Goal: Transaction & Acquisition: Purchase product/service

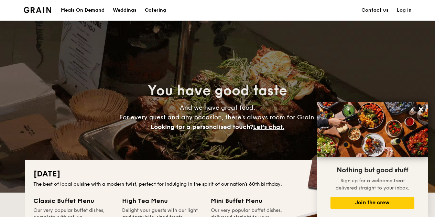
drag, startPoint x: 20, startPoint y: 171, endPoint x: 46, endPoint y: 1, distance: 171.9
click at [99, 10] on div "Meals On Demand" at bounding box center [83, 10] width 44 height 21
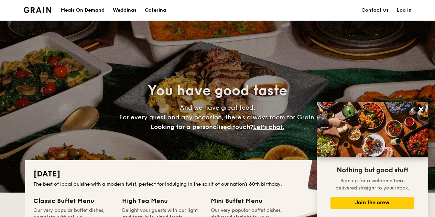
click at [159, 10] on h1 "Catering" at bounding box center [155, 10] width 21 height 21
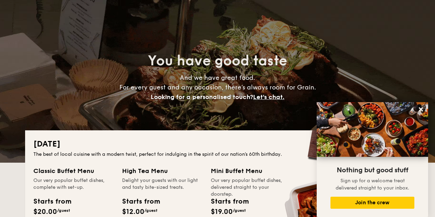
scroll to position [172, 0]
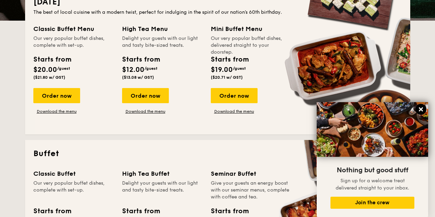
click at [423, 107] on icon at bounding box center [421, 109] width 6 height 6
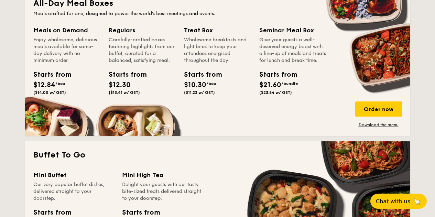
scroll to position [481, 0]
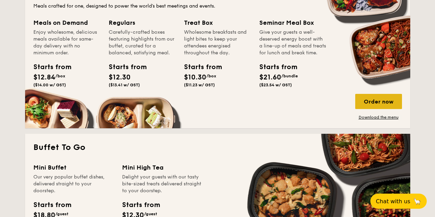
click at [384, 100] on div "Order now" at bounding box center [378, 101] width 47 height 15
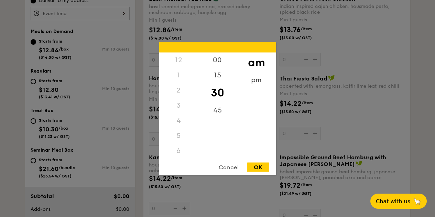
scroll to position [81, 0]
click at [79, 16] on div "12 1 2 3 4 5 6 7 8 9 10 11 00 15 30 45 am pm Cancel OK" at bounding box center [80, 13] width 99 height 13
click at [220, 62] on div "00" at bounding box center [217, 62] width 39 height 20
click at [260, 168] on div "OK" at bounding box center [258, 166] width 22 height 9
type input "11:00AM"
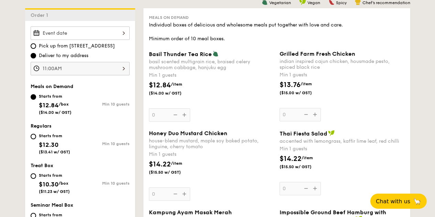
scroll to position [172, 0]
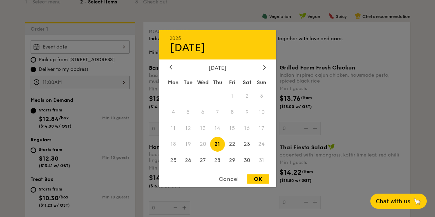
click at [75, 48] on div "2025 Aug 21 August 2025 Mon Tue Wed Thu Fri Sat Sun 1 2 3 4 5 6 7 8 9 10 11 12 …" at bounding box center [80, 46] width 99 height 13
click at [73, 48] on div at bounding box center [217, 108] width 435 height 217
click at [108, 48] on div "2025 Aug 21 August 2025 Mon Tue Wed Thu Fri Sat Sun 1 2 3 4 5 6 7 8 9 10 11 12 …" at bounding box center [80, 46] width 99 height 13
click at [202, 141] on span "20" at bounding box center [202, 144] width 15 height 15
click at [204, 143] on span "20" at bounding box center [202, 144] width 15 height 15
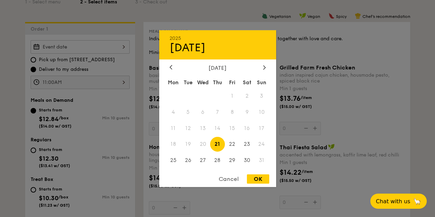
click at [233, 178] on div "Cancel" at bounding box center [229, 178] width 34 height 9
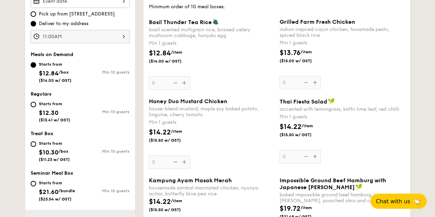
scroll to position [413, 0]
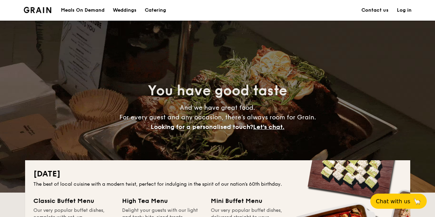
drag, startPoint x: 217, startPoint y: 154, endPoint x: 251, endPoint y: -23, distance: 179.9
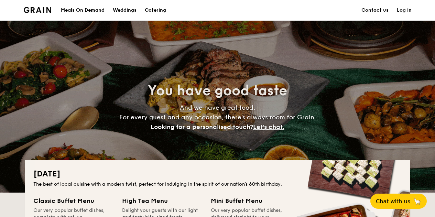
click at [81, 9] on div "Meals On Demand" at bounding box center [83, 10] width 44 height 21
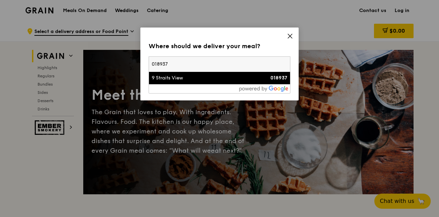
type input "018937"
click at [176, 79] on div "9 Straits View" at bounding box center [203, 78] width 102 height 7
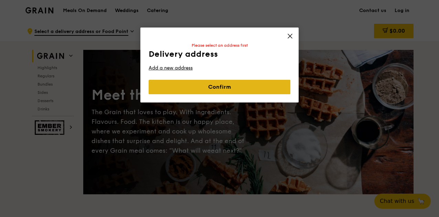
click at [238, 86] on link "Confirm" at bounding box center [220, 87] width 142 height 14
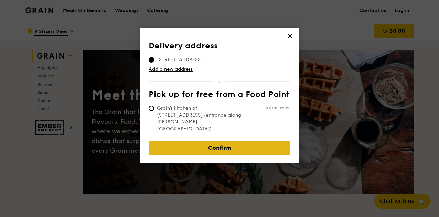
click at [228, 141] on link "Confirm" at bounding box center [220, 148] width 142 height 14
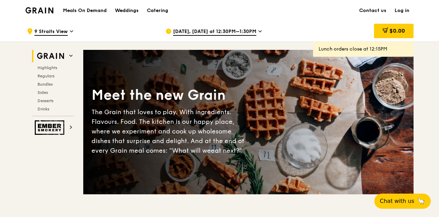
click at [221, 30] on span "[DATE], [DATE] at 12:30PM–1:30PM" at bounding box center [214, 32] width 83 height 8
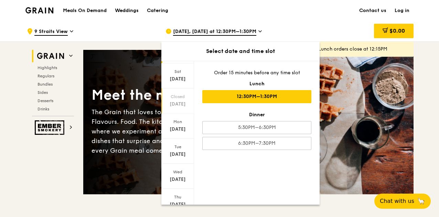
scroll to position [68, 0]
click at [182, 152] on div "[DATE]" at bounding box center [177, 152] width 31 height 7
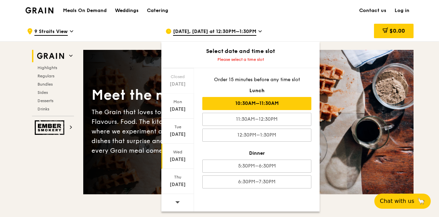
click at [258, 101] on div "10:30AM–11:30AM" at bounding box center [256, 103] width 109 height 13
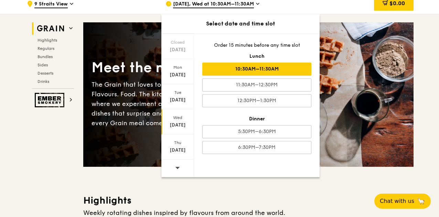
scroll to position [69, 0]
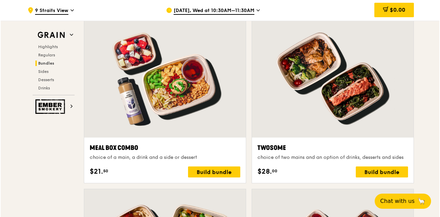
scroll to position [997, 0]
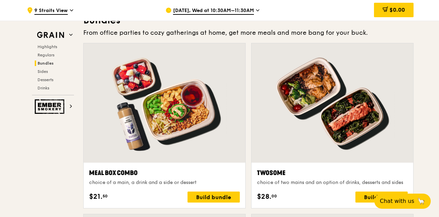
click at [188, 103] on div at bounding box center [165, 102] width 162 height 119
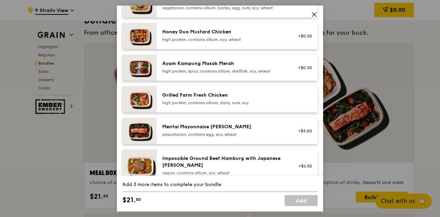
scroll to position [168, 0]
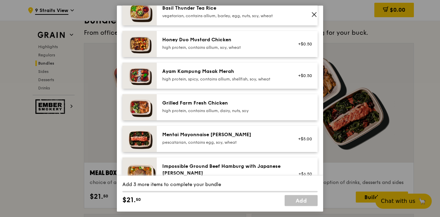
click at [314, 15] on icon at bounding box center [314, 14] width 4 height 4
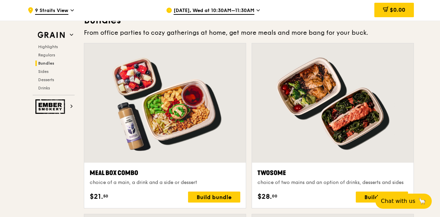
scroll to position [997, 0]
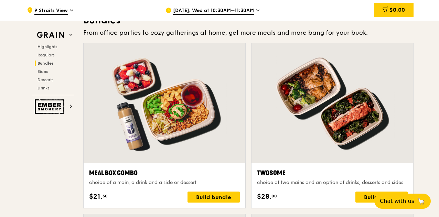
click at [178, 128] on div at bounding box center [165, 102] width 162 height 119
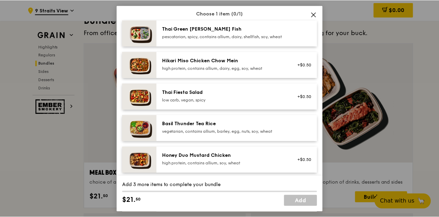
scroll to position [34, 0]
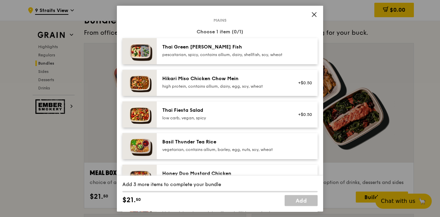
click at [316, 10] on span at bounding box center [314, 15] width 10 height 10
